Goal: Task Accomplishment & Management: Manage account settings

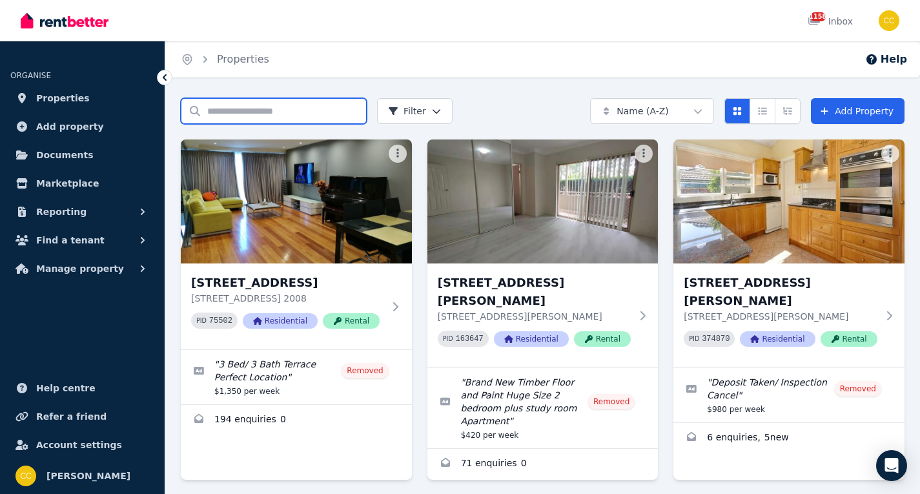
click at [236, 116] on input "Search properties" at bounding box center [274, 111] width 186 height 26
type input "***"
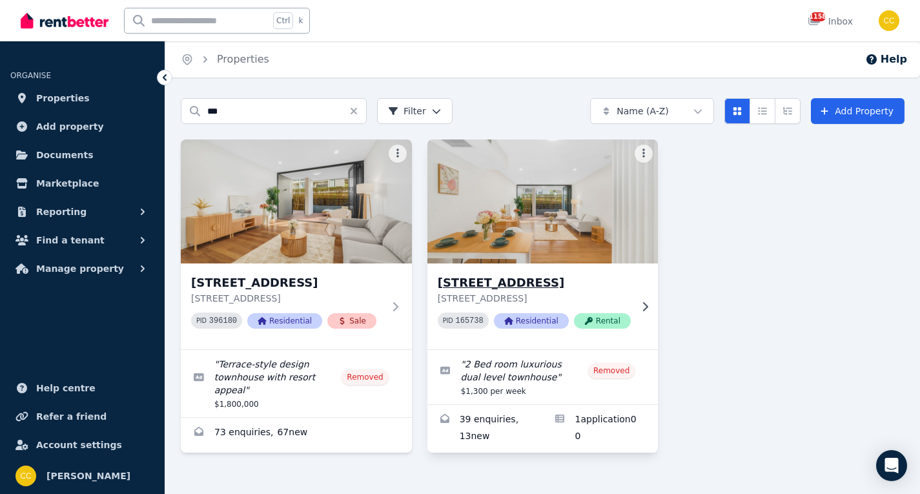
click at [646, 302] on icon at bounding box center [645, 307] width 13 height 10
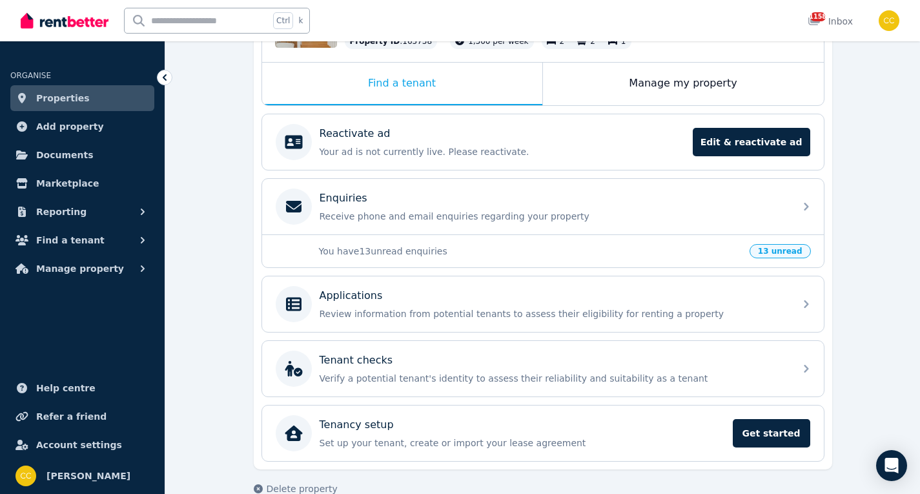
scroll to position [194, 0]
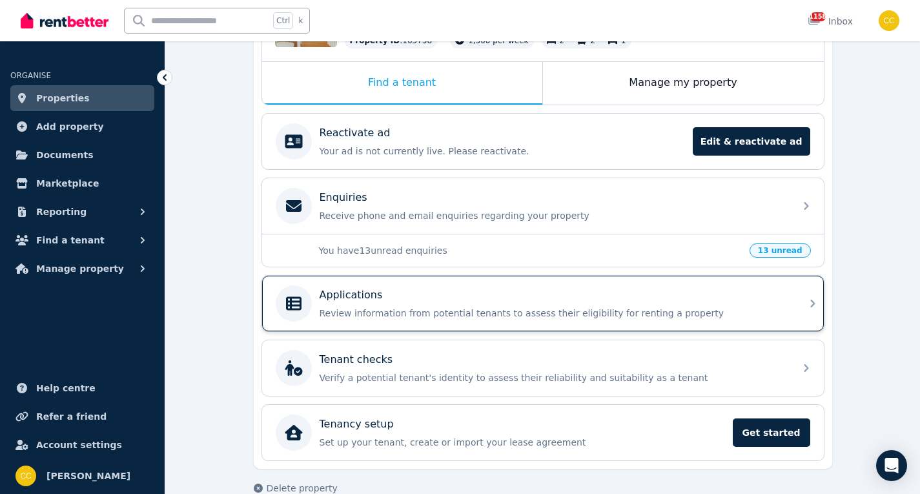
click at [792, 293] on div "Applications Review information from potential tenants to assess their eligibil…" at bounding box center [543, 304] width 562 height 56
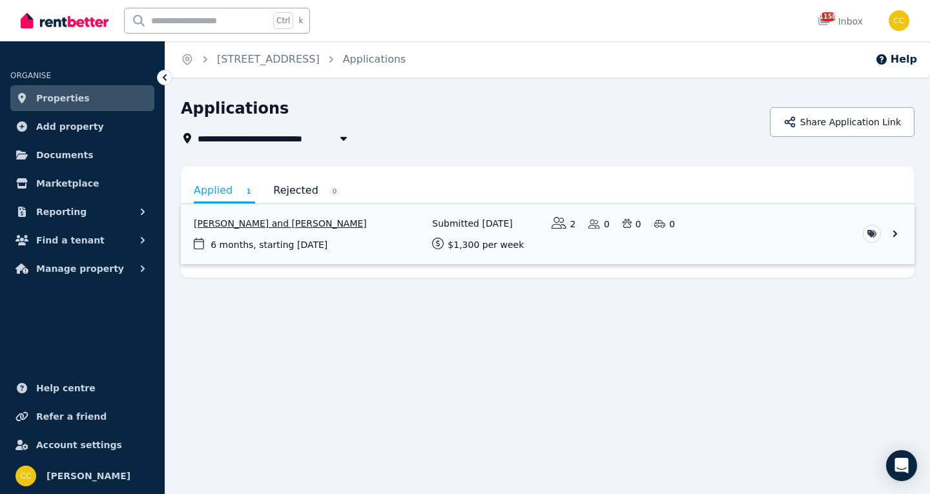
click at [803, 245] on link "View application: Jiaqiao Liang and Jiajin Liang" at bounding box center [548, 234] width 734 height 60
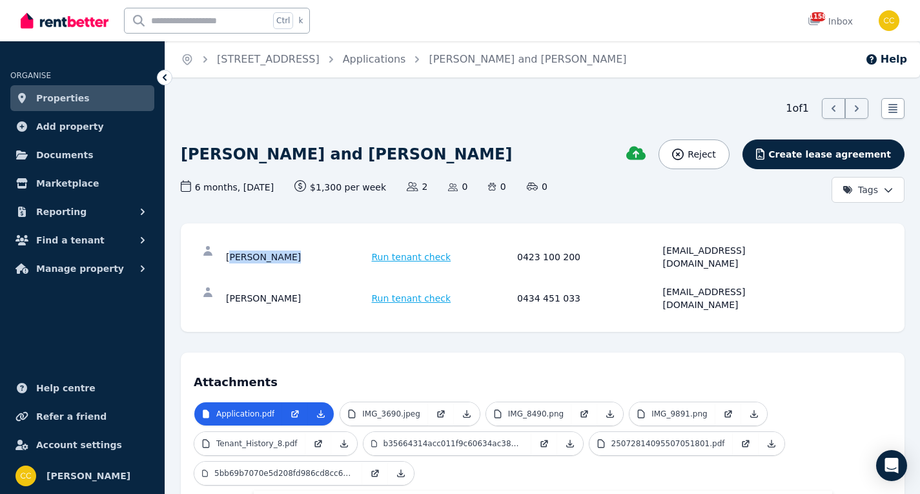
drag, startPoint x: 228, startPoint y: 250, endPoint x: 295, endPoint y: 249, distance: 67.2
click at [295, 249] on div "[PERSON_NAME]" at bounding box center [297, 257] width 142 height 26
click at [288, 258] on div "[PERSON_NAME] Run tenant check 0423 100 200 [EMAIL_ADDRESS][DOMAIN_NAME]" at bounding box center [543, 256] width 698 height 41
drag, startPoint x: 224, startPoint y: 249, endPoint x: 299, endPoint y: 253, distance: 75.0
click at [299, 253] on div "[PERSON_NAME] Run tenant check 0423 100 200 [EMAIL_ADDRESS][DOMAIN_NAME]" at bounding box center [543, 256] width 698 height 41
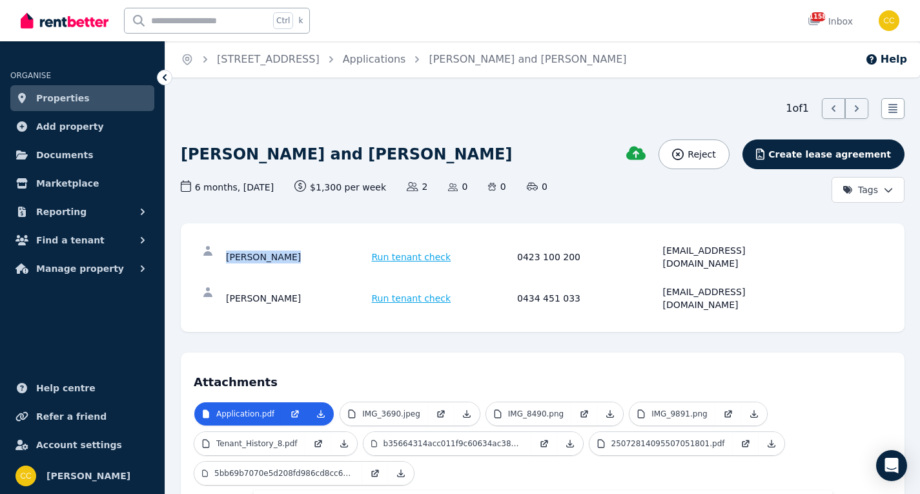
copy div "[PERSON_NAME]"
drag, startPoint x: 579, startPoint y: 251, endPoint x: 508, endPoint y: 262, distance: 71.2
click at [508, 262] on div "[PERSON_NAME] Run tenant check 0423 100 200 [EMAIL_ADDRESS][DOMAIN_NAME]" at bounding box center [543, 256] width 698 height 41
copy div "0423 100 200"
drag, startPoint x: 756, startPoint y: 251, endPoint x: 655, endPoint y: 259, distance: 100.4
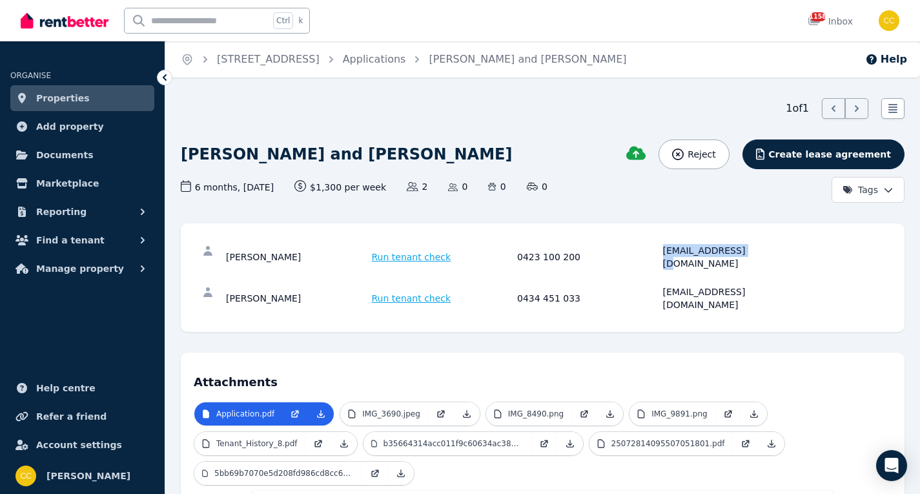
click at [655, 259] on div "[PERSON_NAME] Run tenant check 0423 100 200 [EMAIL_ADDRESS][DOMAIN_NAME]" at bounding box center [543, 256] width 698 height 41
copy div "[EMAIL_ADDRESS][DOMAIN_NAME]"
